Goal: Transaction & Acquisition: Subscribe to service/newsletter

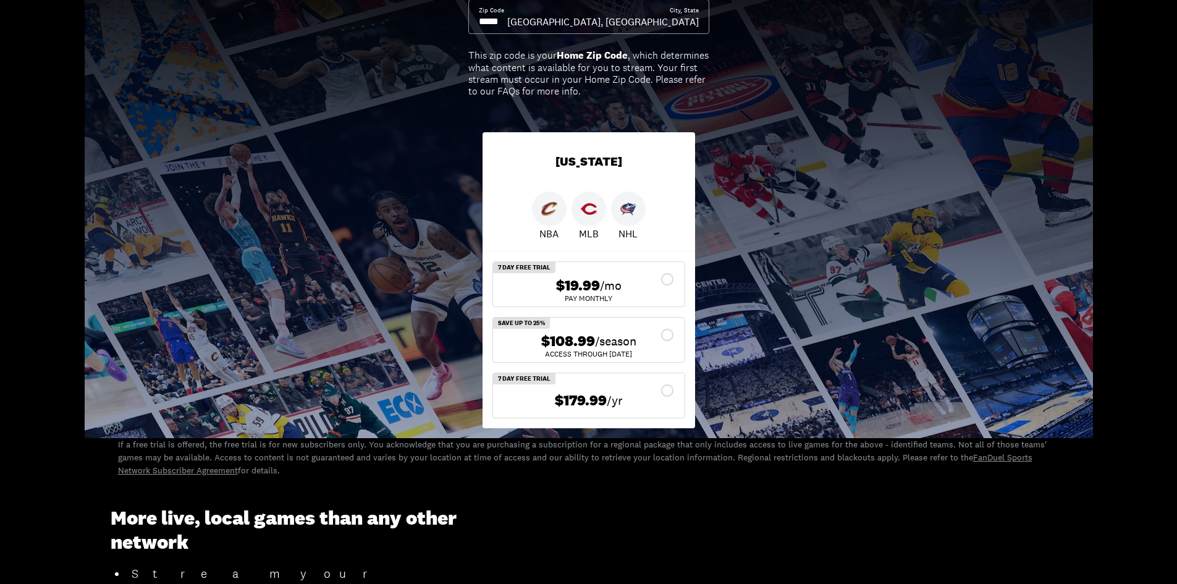
scroll to position [62, 0]
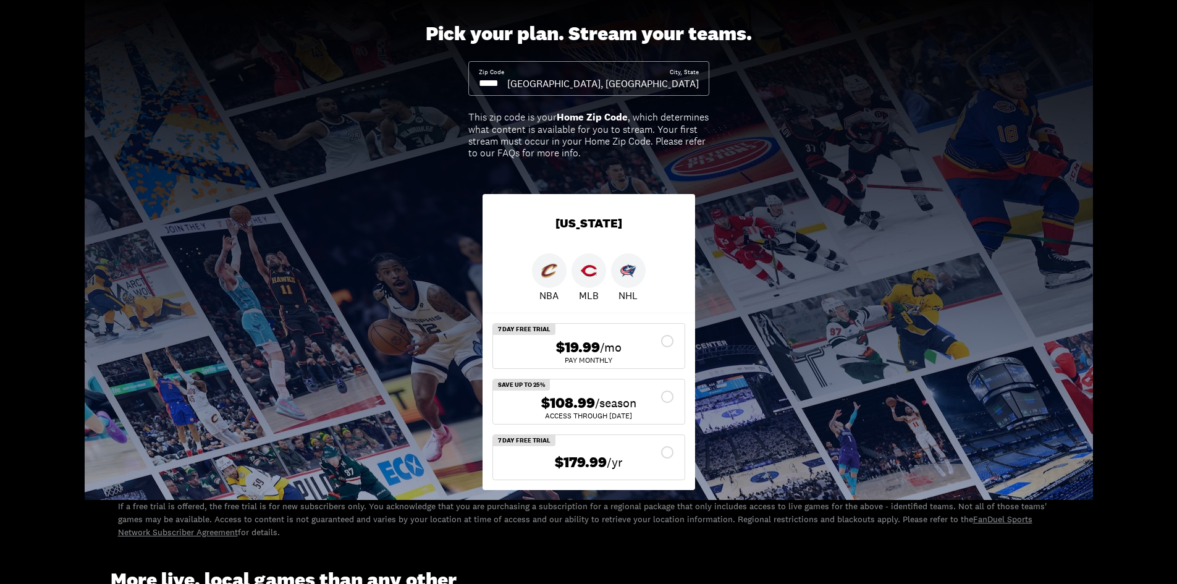
drag, startPoint x: 508, startPoint y: 82, endPoint x: 498, endPoint y: 82, distance: 9.9
click at [498, 82] on input at bounding box center [493, 84] width 28 height 14
type input "*****"
click at [669, 387] on div "$108.99 /season ACCESS THROUGH [DATE]" at bounding box center [588, 401] width 191 height 44
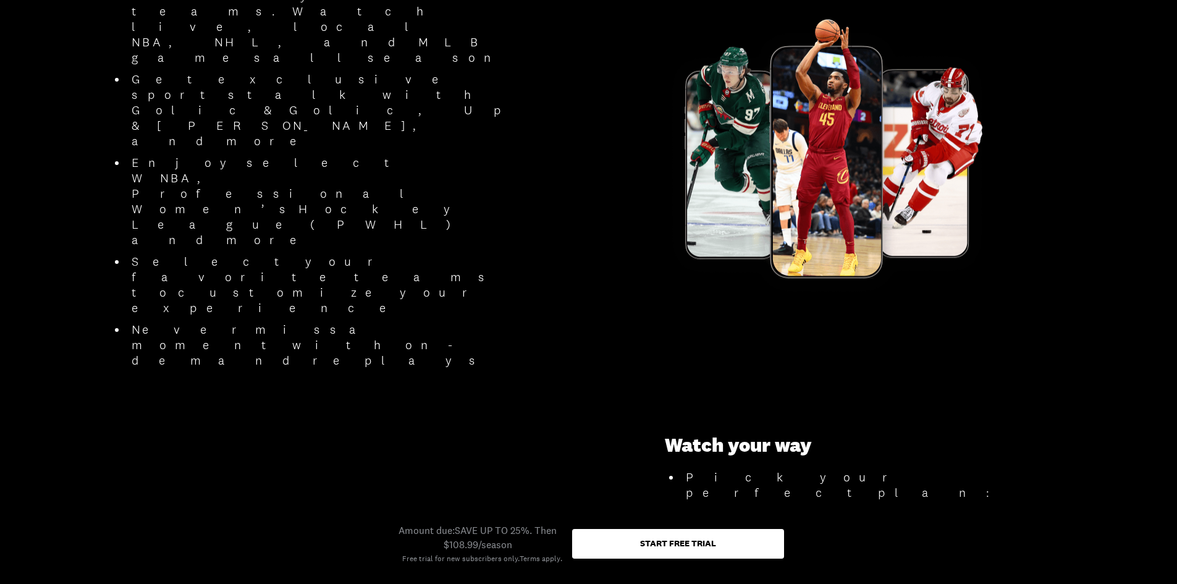
scroll to position [803, 0]
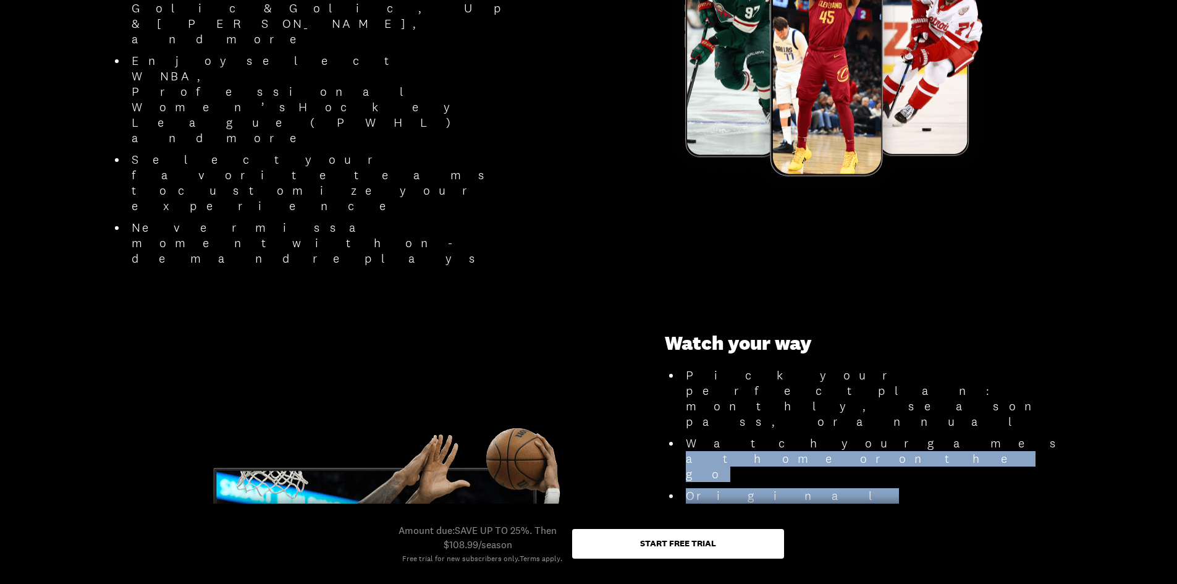
drag, startPoint x: 869, startPoint y: 369, endPoint x: 826, endPoint y: 294, distance: 86.9
click at [826, 368] on ul "Pick your perfect plan: monthly, season pass, or annual Watch your games at hom…" at bounding box center [865, 568] width 401 height 401
click at [826, 435] on li "Watch your games at home or on the go" at bounding box center [873, 458] width 385 height 46
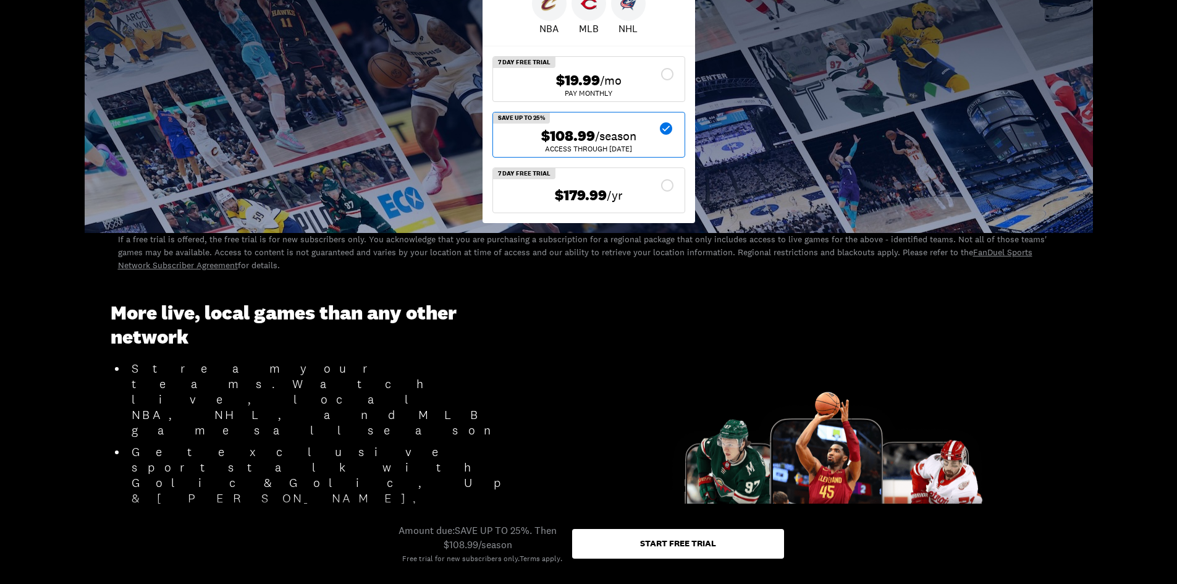
scroll to position [124, 0]
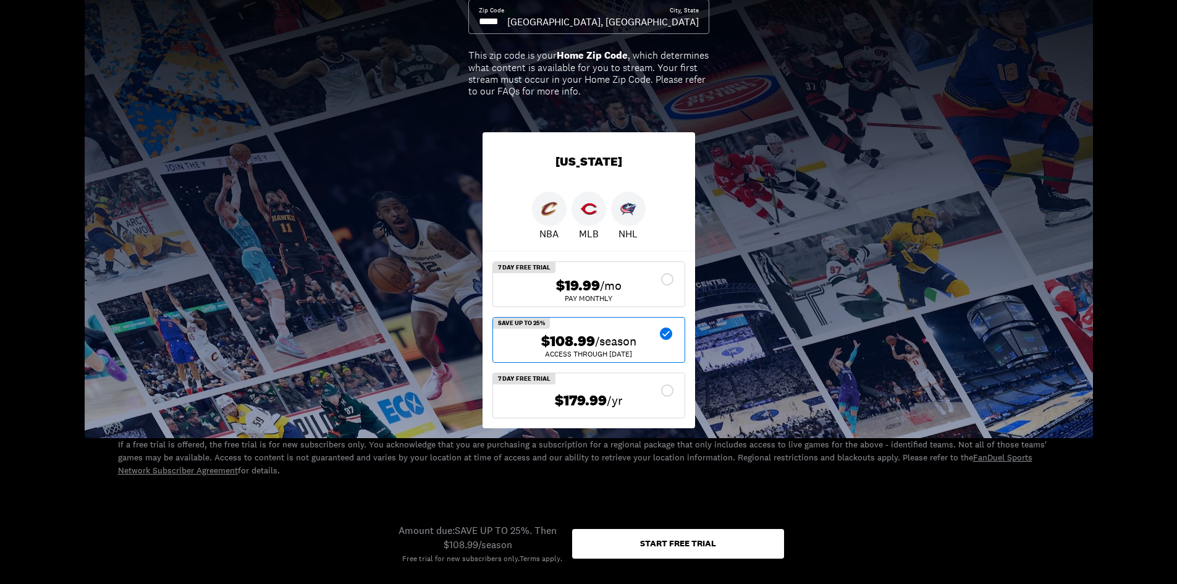
click at [668, 284] on div "$19.99 /mo" at bounding box center [589, 286] width 172 height 18
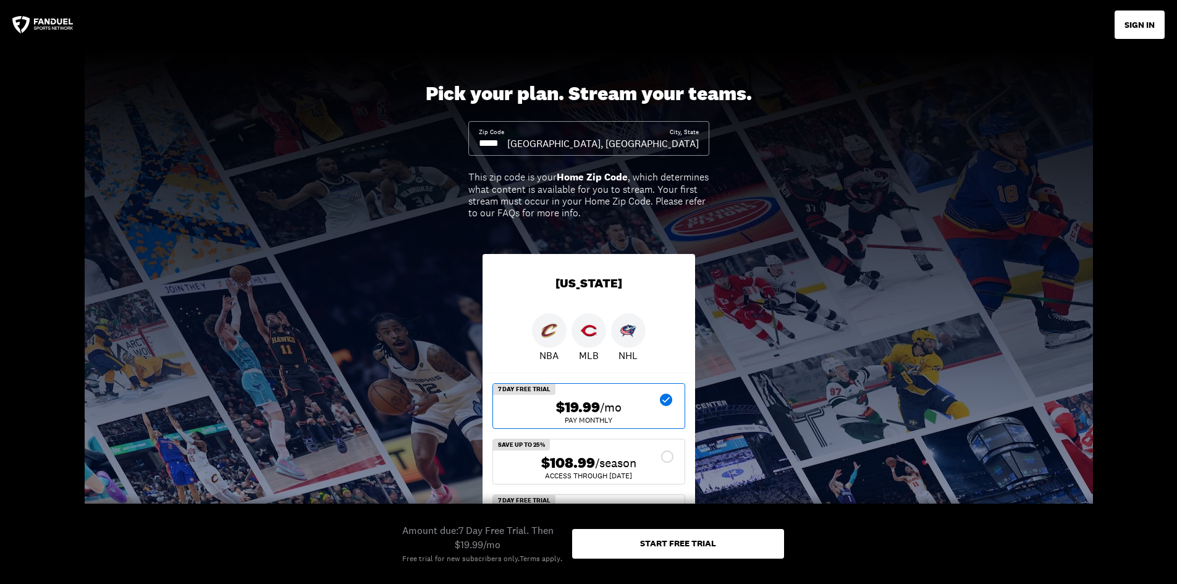
scroll to position [0, 0]
